Goal: Information Seeking & Learning: Check status

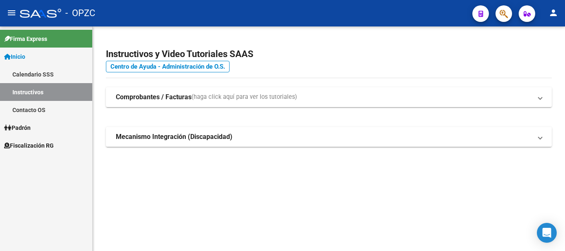
click at [33, 147] on span "Fiscalización RG" at bounding box center [29, 145] width 50 height 9
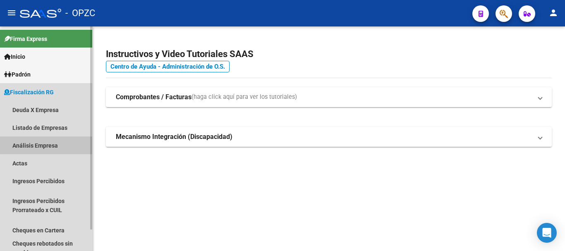
click at [46, 145] on link "Análisis Empresa" at bounding box center [46, 145] width 92 height 18
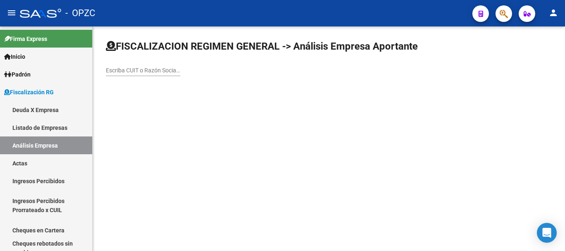
click at [127, 70] on input "Escriba CUIT o Razón Social para buscar" at bounding box center [143, 70] width 74 height 7
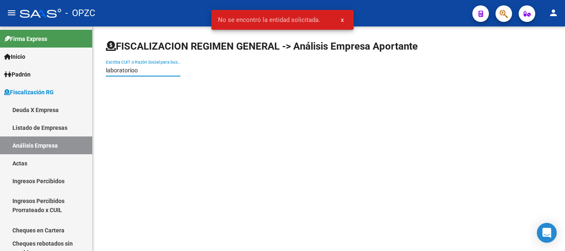
click at [119, 69] on input "laboratorioo" at bounding box center [143, 70] width 74 height 7
type input "laboatorioo"
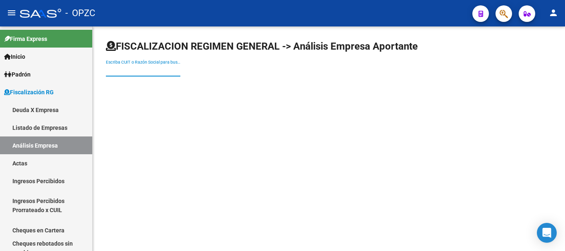
click at [117, 70] on input "Escriba CUIT o Razón Social para buscar" at bounding box center [143, 70] width 74 height 7
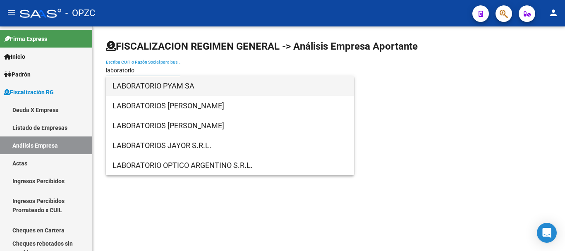
type input "laboratorio"
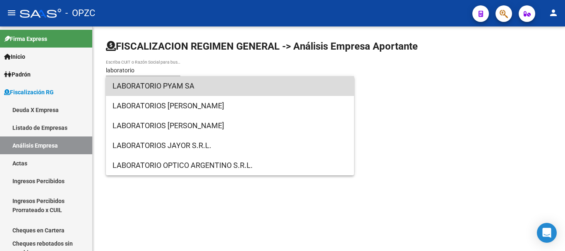
click at [158, 88] on span "LABORATORIO PYAM SA" at bounding box center [229, 86] width 235 height 20
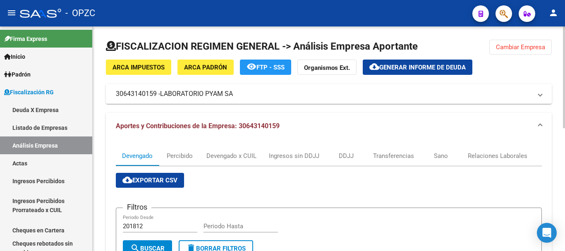
click at [563, 158] on div at bounding box center [564, 138] width 2 height 224
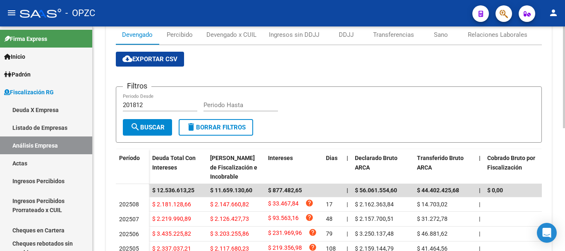
scroll to position [43, 0]
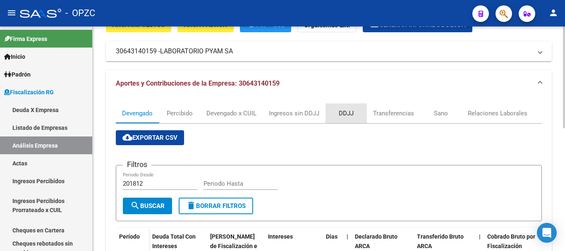
click at [348, 112] on div "DDJJ" at bounding box center [346, 113] width 15 height 9
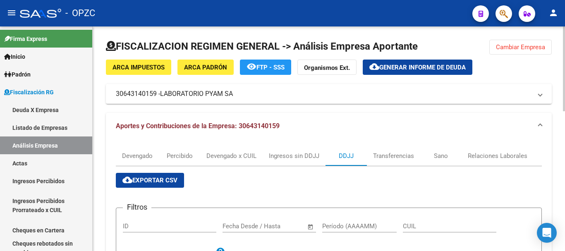
scroll to position [224, 0]
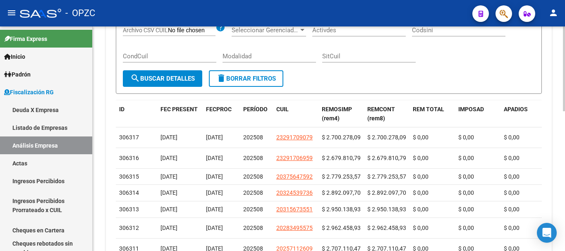
click at [563, 150] on div at bounding box center [564, 138] width 2 height 224
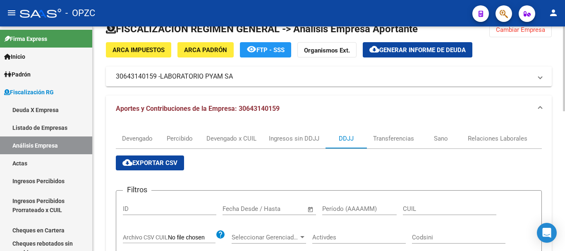
click at [345, 146] on div "DDJJ" at bounding box center [345, 139] width 41 height 20
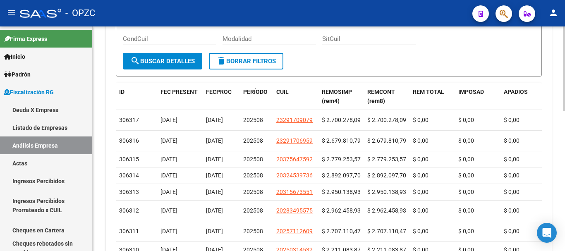
click at [564, 202] on div at bounding box center [564, 138] width 2 height 224
click at [564, 228] on div at bounding box center [564, 138] width 2 height 224
click at [291, 99] on datatable-header-cell "CUIL" at bounding box center [295, 96] width 45 height 27
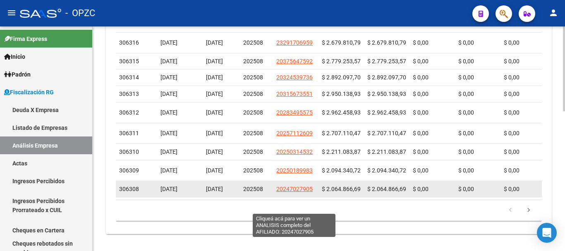
scroll to position [341, 0]
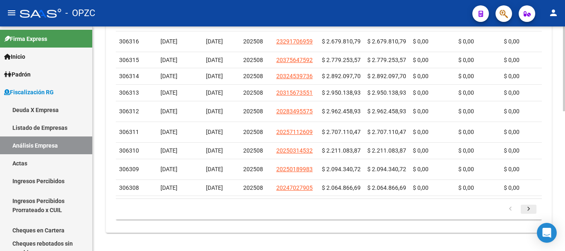
click at [527, 215] on icon "go to next page" at bounding box center [528, 210] width 11 height 10
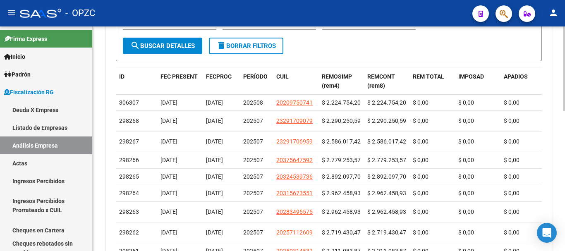
scroll to position [258, 0]
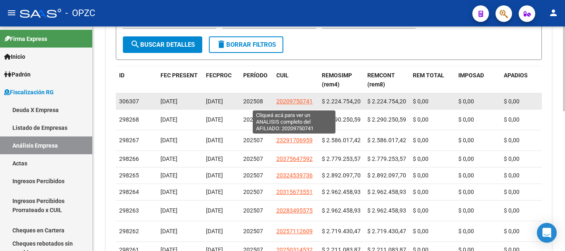
click at [294, 102] on span "20209750741" at bounding box center [294, 101] width 36 height 7
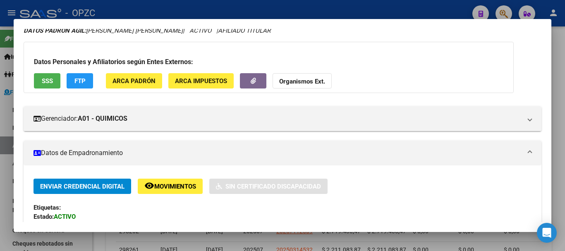
scroll to position [0, 0]
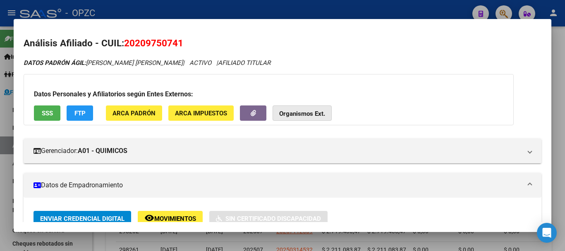
click at [310, 115] on strong "Organismos Ext." at bounding box center [302, 113] width 46 height 7
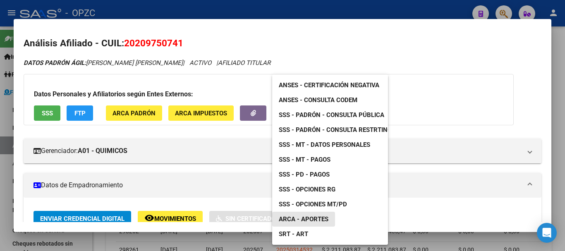
click at [314, 212] on link "ARCA - Aportes" at bounding box center [303, 219] width 63 height 15
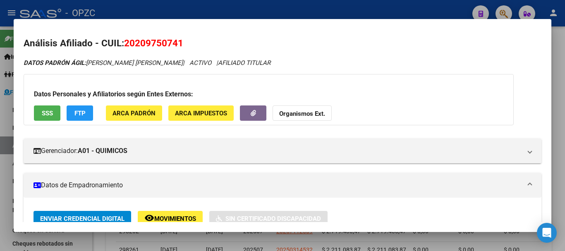
click at [188, 41] on h2 "Análisis Afiliado - CUIL: 20209750741" at bounding box center [283, 43] width 518 height 14
click at [239, 11] on div at bounding box center [282, 125] width 565 height 251
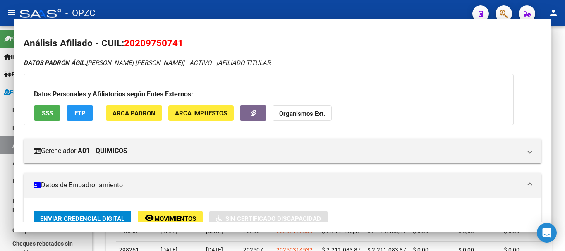
click at [250, 10] on div "- OPZC" at bounding box center [243, 13] width 446 height 18
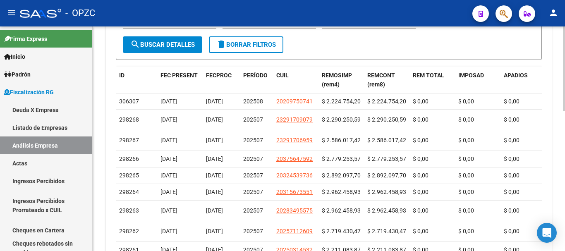
click at [564, 62] on div at bounding box center [564, 138] width 2 height 224
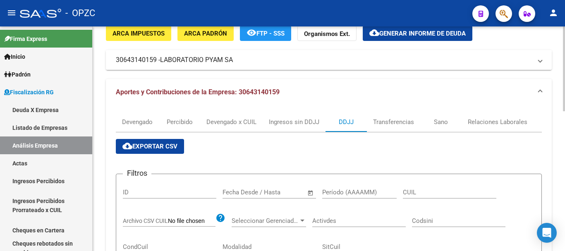
click at [197, 62] on span "LABORATORIO PYAM SA" at bounding box center [196, 59] width 73 height 9
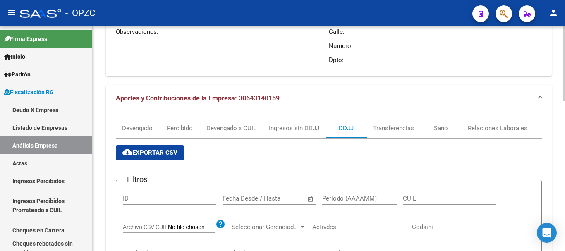
scroll to position [110, 0]
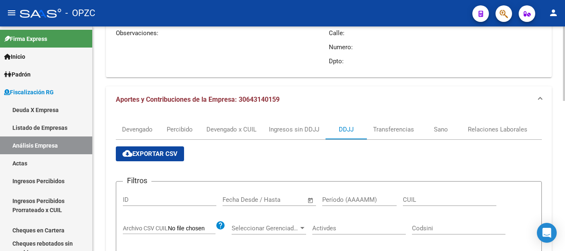
click at [551, 70] on div "FISCALIZACION REGIMEN GENERAL -> Análisis Empresa Aportante Cambiar Empresa ARC…" at bounding box center [330, 241] width 474 height 651
click at [141, 127] on div "Devengado" at bounding box center [137, 129] width 31 height 9
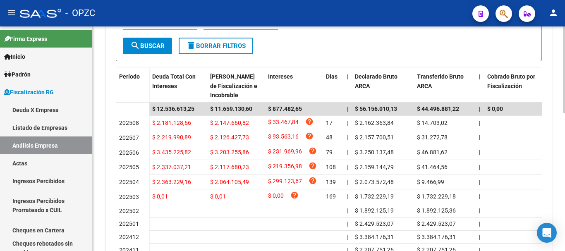
scroll to position [300, 0]
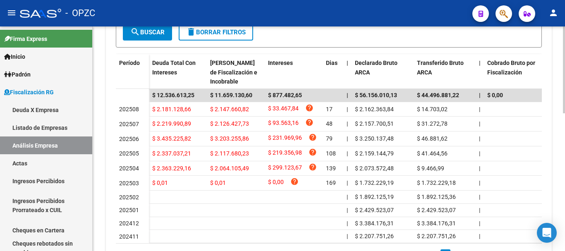
click at [564, 176] on div at bounding box center [564, 189] width 2 height 87
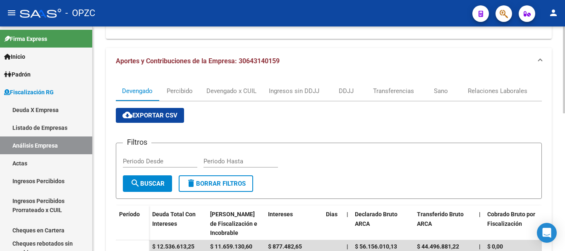
scroll to position [151, 0]
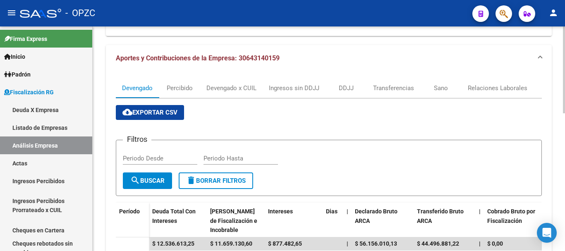
click at [558, 109] on div "FISCALIZACION REGIMEN GENERAL -> Análisis Empresa Aportante Cambiar Empresa ARC…" at bounding box center [330, 160] width 474 height 570
click at [171, 88] on div "Percibido" at bounding box center [180, 88] width 26 height 9
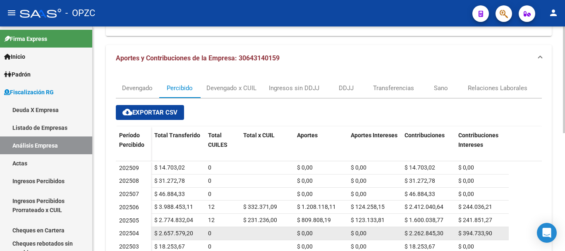
drag, startPoint x: 449, startPoint y: 231, endPoint x: 423, endPoint y: 228, distance: 25.8
click at [423, 229] on div "$ 2.262.845,30" at bounding box center [427, 234] width 47 height 10
drag, startPoint x: 448, startPoint y: 231, endPoint x: 477, endPoint y: 112, distance: 122.0
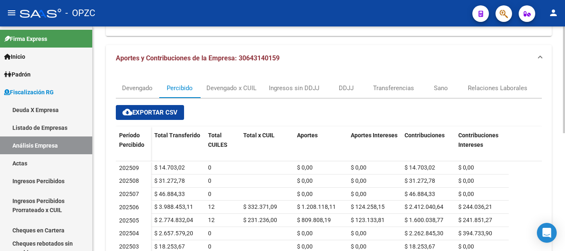
click at [477, 112] on div "cloud_download Exportar CSV Período Percibido Total Transferido Total CUILES To…" at bounding box center [329, 209] width 426 height 209
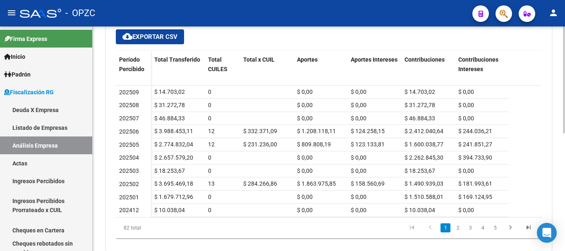
scroll to position [229, 0]
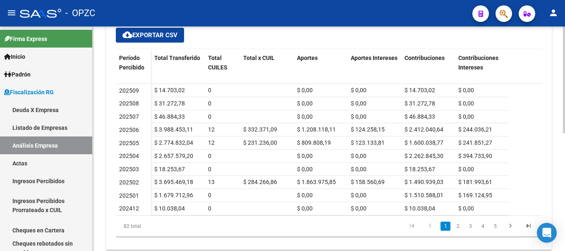
click at [563, 171] on div at bounding box center [564, 188] width 2 height 107
click at [12, 13] on mat-icon "menu" at bounding box center [12, 13] width 10 height 10
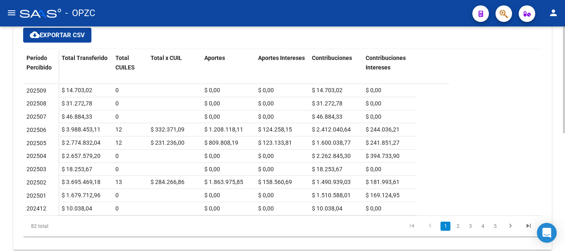
click at [422, 222] on link "go to previous page" at bounding box center [430, 226] width 16 height 9
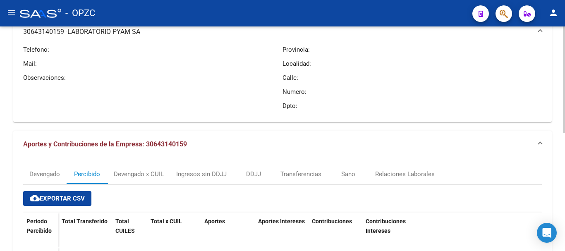
scroll to position [60, 0]
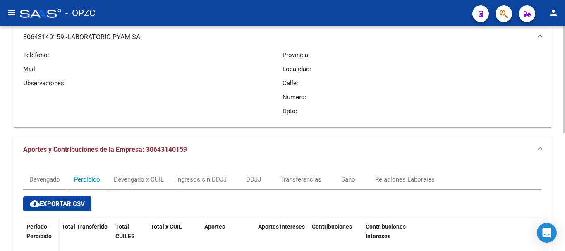
click at [563, 89] on div at bounding box center [564, 108] width 2 height 107
click at [302, 179] on div "Transferencias" at bounding box center [300, 179] width 41 height 9
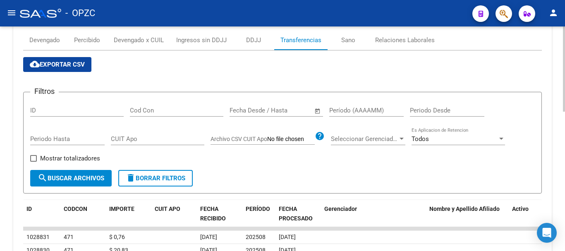
scroll to position [220, 0]
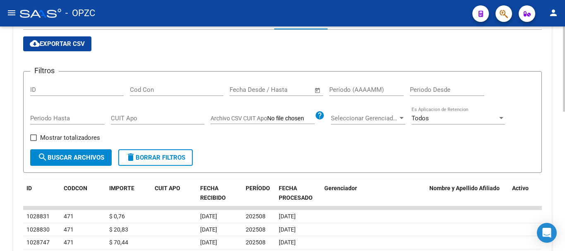
click at [561, 251] on html "menu - OPZC person Firma Express Inicio Calendario SSS Instructivos Contacto OS…" at bounding box center [282, 125] width 565 height 251
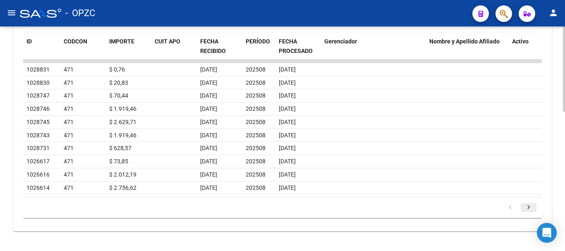
drag, startPoint x: 559, startPoint y: 192, endPoint x: 530, endPoint y: 205, distance: 31.6
click at [526, 204] on icon "go to next page" at bounding box center [528, 208] width 11 height 10
click at [528, 210] on icon "go to next page" at bounding box center [528, 209] width 11 height 10
click at [530, 205] on icon "go to next page" at bounding box center [528, 208] width 11 height 10
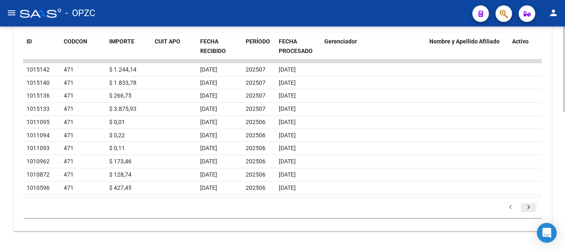
click at [530, 208] on icon "go to next page" at bounding box center [528, 208] width 11 height 10
click at [530, 207] on icon "go to next page" at bounding box center [528, 208] width 11 height 10
click at [529, 206] on icon "go to next page" at bounding box center [528, 208] width 11 height 10
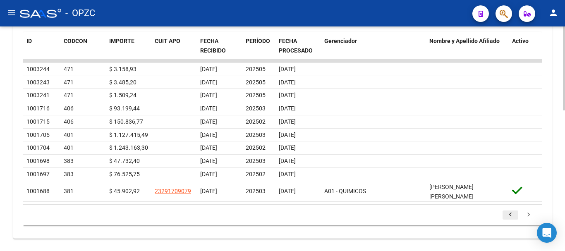
click at [511, 215] on icon "go to previous page" at bounding box center [510, 216] width 11 height 10
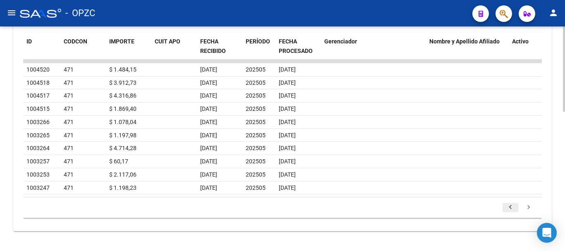
click at [512, 207] on icon "go to previous page" at bounding box center [510, 208] width 11 height 10
click at [512, 208] on icon "go to previous page" at bounding box center [510, 208] width 11 height 10
click at [510, 208] on icon "go to previous page" at bounding box center [510, 208] width 11 height 10
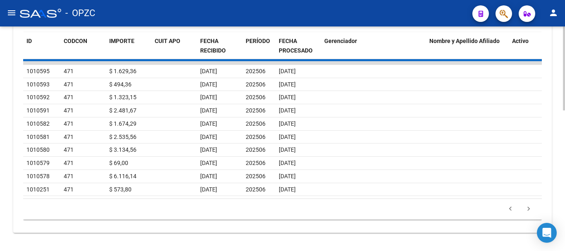
click at [510, 208] on div "179.769.313.486.231.570.000.000.000.000.000.000.000.000.000.000.000.000.000.000…" at bounding box center [282, 209] width 518 height 21
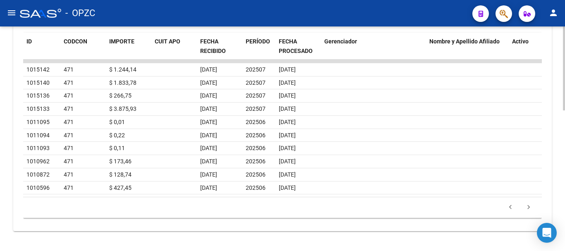
scroll to position [367, 0]
click at [509, 210] on icon "go to previous page" at bounding box center [510, 208] width 11 height 10
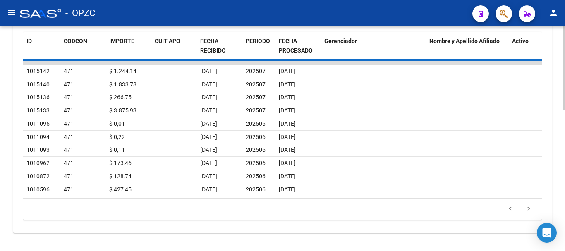
click at [509, 210] on div "179.769.313.486.231.570.000.000.000.000.000.000.000.000.000.000.000.000.000.000…" at bounding box center [282, 209] width 518 height 21
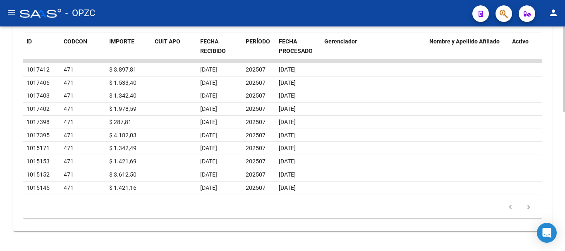
scroll to position [143, 0]
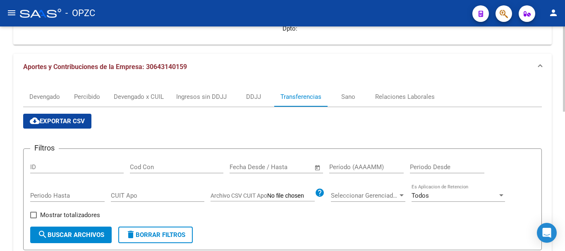
click at [468, 172] on div "FISCALIZACION REGIMEN GENERAL -> Análisis Empresa Aportante Cambiar Empresa ARC…" at bounding box center [283, 179] width 567 height 591
click at [208, 97] on div "Ingresos sin DDJJ" at bounding box center [201, 96] width 50 height 9
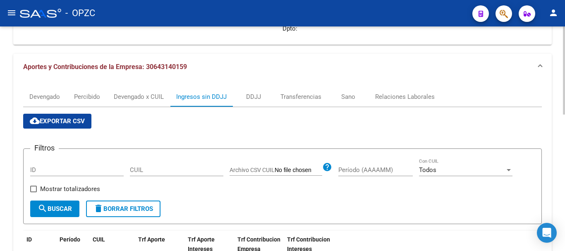
scroll to position [348, 0]
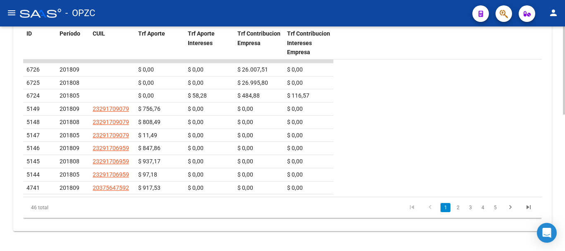
click at [563, 198] on div at bounding box center [564, 138] width 2 height 224
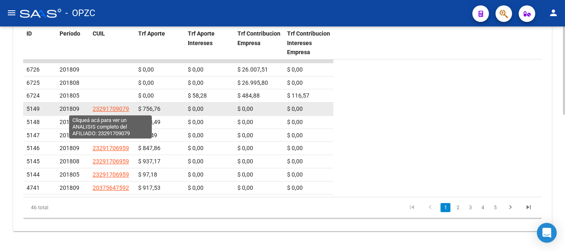
click at [121, 108] on span "23291709079" at bounding box center [111, 108] width 36 height 7
type textarea "23291709079"
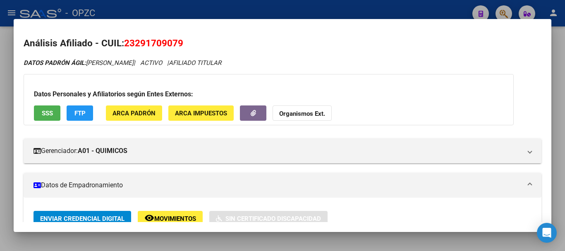
click at [336, 10] on div at bounding box center [282, 125] width 565 height 251
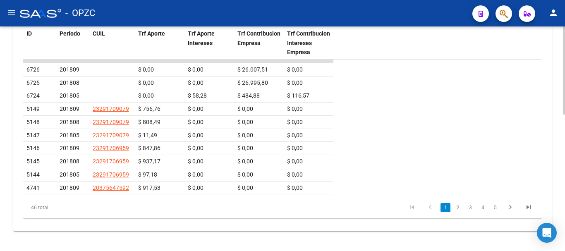
scroll to position [124, 0]
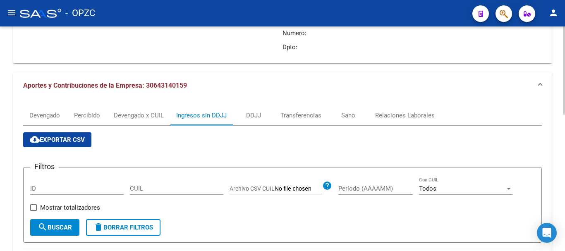
click at [564, 95] on div at bounding box center [564, 138] width 2 height 224
click at [401, 115] on div "Relaciones Laborales" at bounding box center [405, 115] width 60 height 9
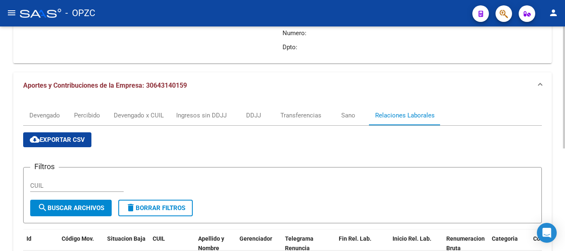
click at [564, 197] on div at bounding box center [564, 138] width 2 height 224
click at [564, 154] on div at bounding box center [564, 120] width 2 height 122
click at [562, 47] on div "FISCALIZACION REGIMEN GENERAL -> Análisis Empresa Aportante Cambiar Empresa ARC…" at bounding box center [282, 207] width 565 height 611
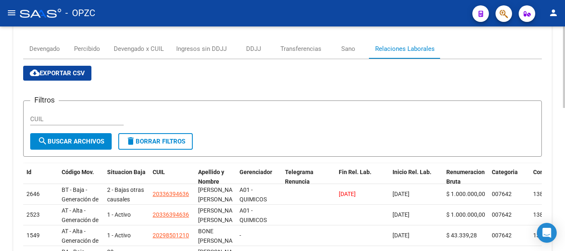
scroll to position [220, 0]
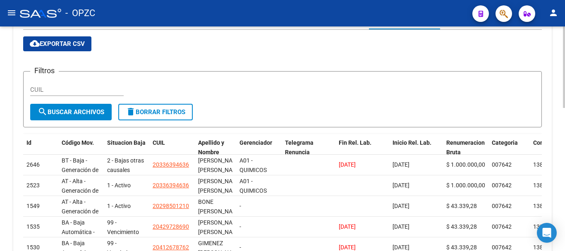
click at [564, 116] on div at bounding box center [564, 147] width 2 height 81
click at [11, 11] on mat-icon "menu" at bounding box center [12, 13] width 10 height 10
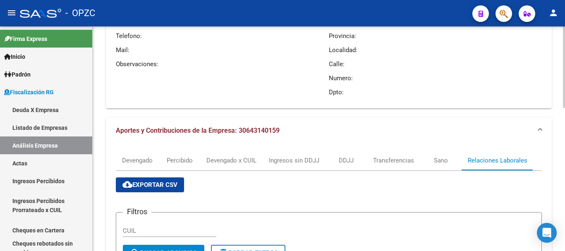
scroll to position [81, 0]
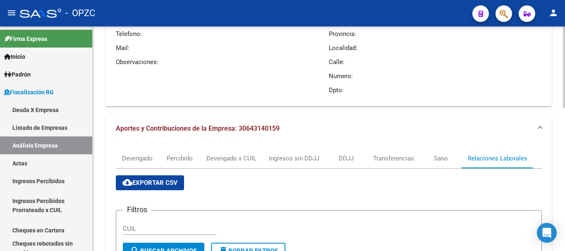
click at [563, 78] on div at bounding box center [564, 96] width 2 height 81
click at [142, 155] on div "Devengado" at bounding box center [137, 158] width 31 height 9
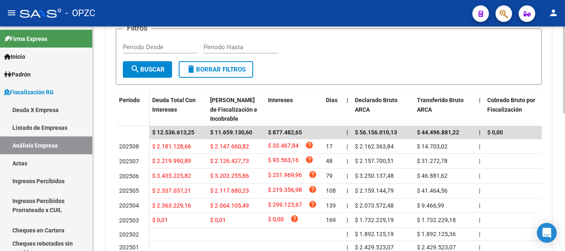
scroll to position [260, 0]
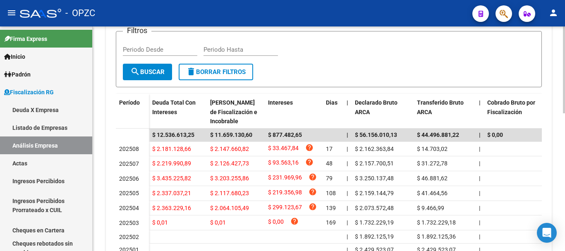
click at [564, 172] on div at bounding box center [564, 173] width 2 height 87
click at [12, 13] on mat-icon "menu" at bounding box center [12, 13] width 10 height 10
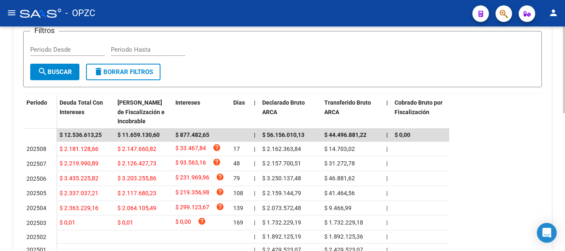
drag, startPoint x: 422, startPoint y: 223, endPoint x: 505, endPoint y: 187, distance: 90.2
click at [505, 187] on div "Período Deuda Total Con Intereses Deuda Bruta Neto de Fiscalización e Incobrabl…" at bounding box center [282, 199] width 518 height 210
click at [11, 13] on mat-icon "menu" at bounding box center [12, 13] width 10 height 10
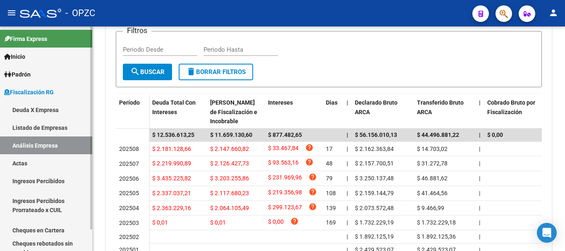
click at [41, 108] on link "Deuda X Empresa" at bounding box center [46, 110] width 92 height 18
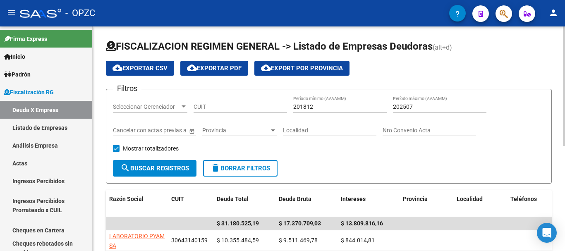
click at [563, 51] on div at bounding box center [564, 138] width 2 height 224
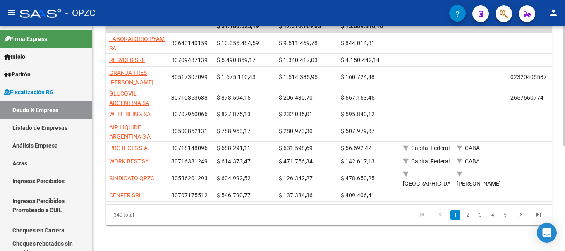
click at [564, 160] on div at bounding box center [564, 138] width 2 height 224
click at [554, 14] on mat-icon "person" at bounding box center [553, 13] width 10 height 10
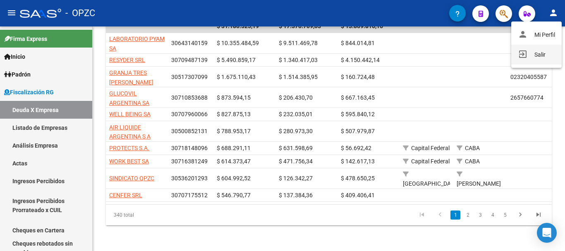
click at [540, 52] on button "exit_to_app Salir" at bounding box center [536, 55] width 50 height 20
